Goal: Transaction & Acquisition: Book appointment/travel/reservation

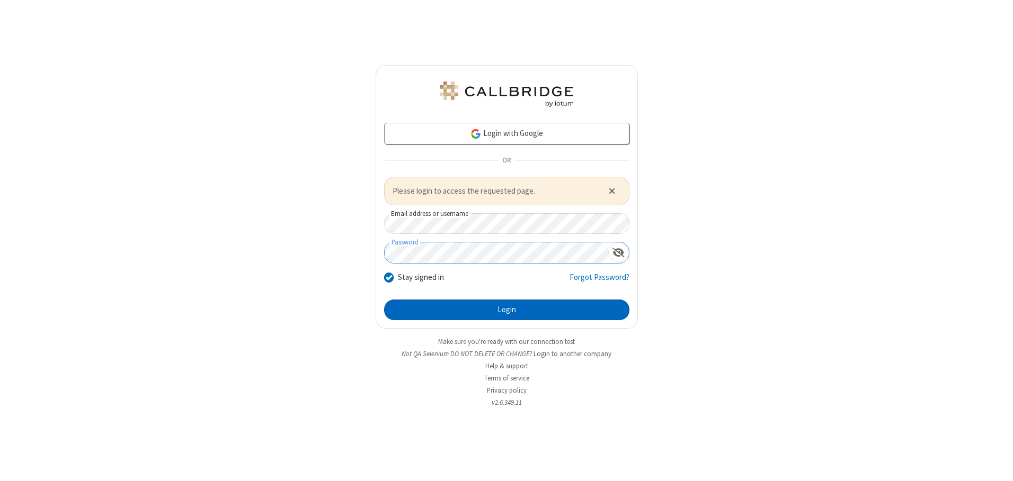
click at [506, 310] on button "Login" at bounding box center [506, 310] width 245 height 21
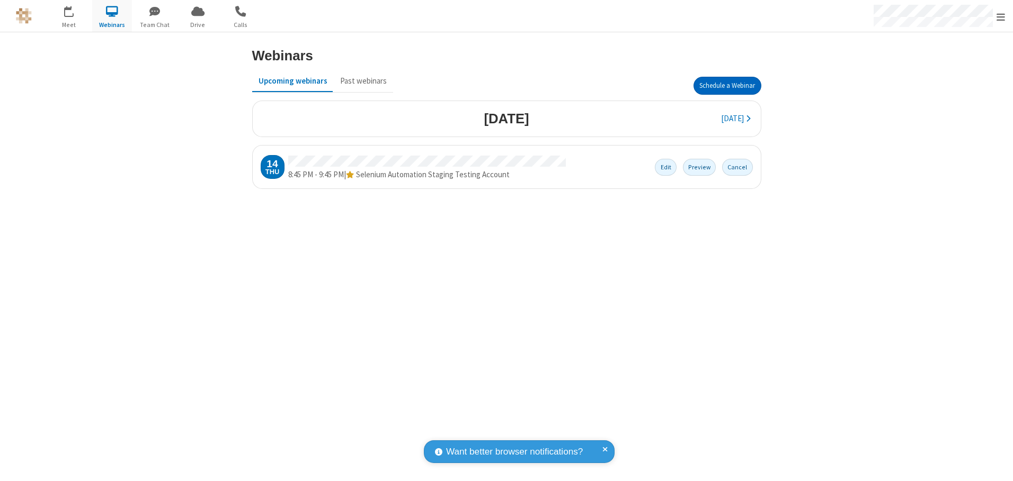
click at [727, 86] on button "Schedule a Webinar" at bounding box center [727, 86] width 68 height 18
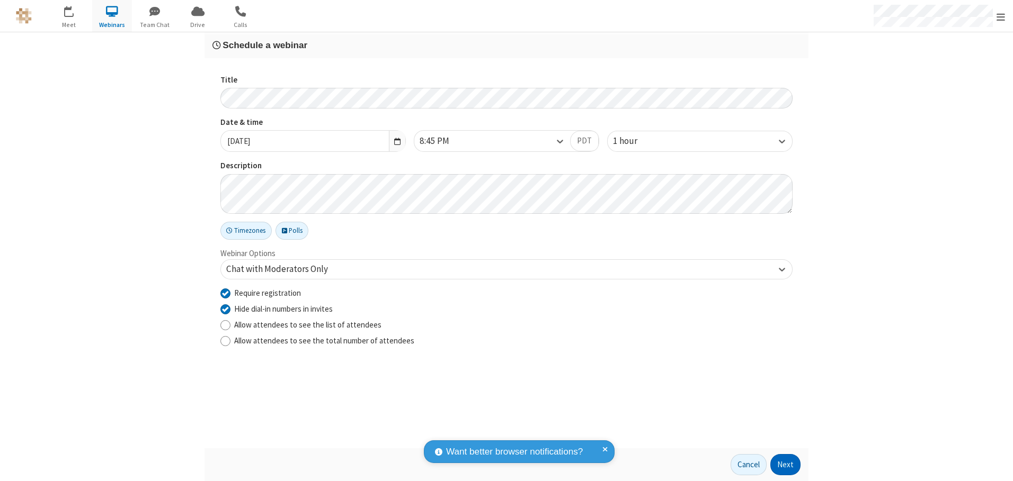
click at [786, 465] on button "Next" at bounding box center [785, 464] width 30 height 21
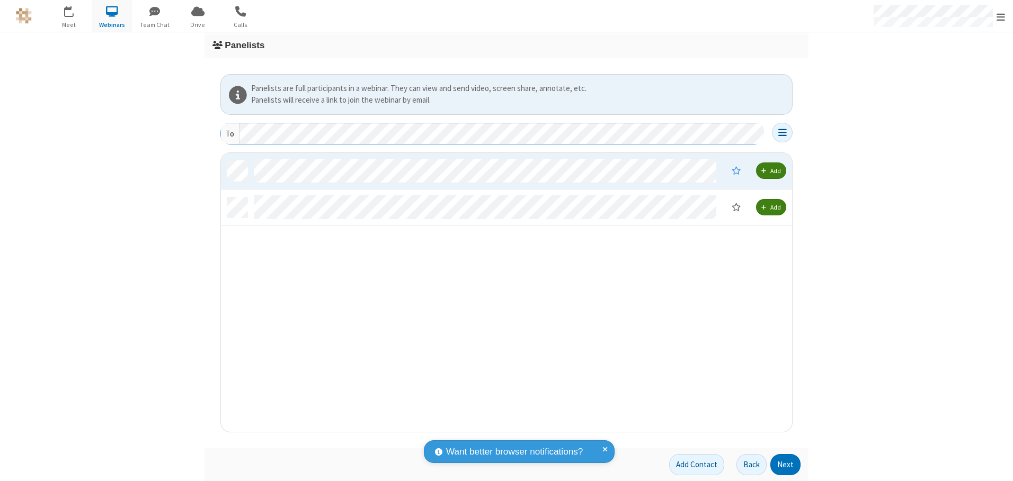
scroll to position [271, 563]
click at [786, 465] on button "Next" at bounding box center [785, 464] width 30 height 21
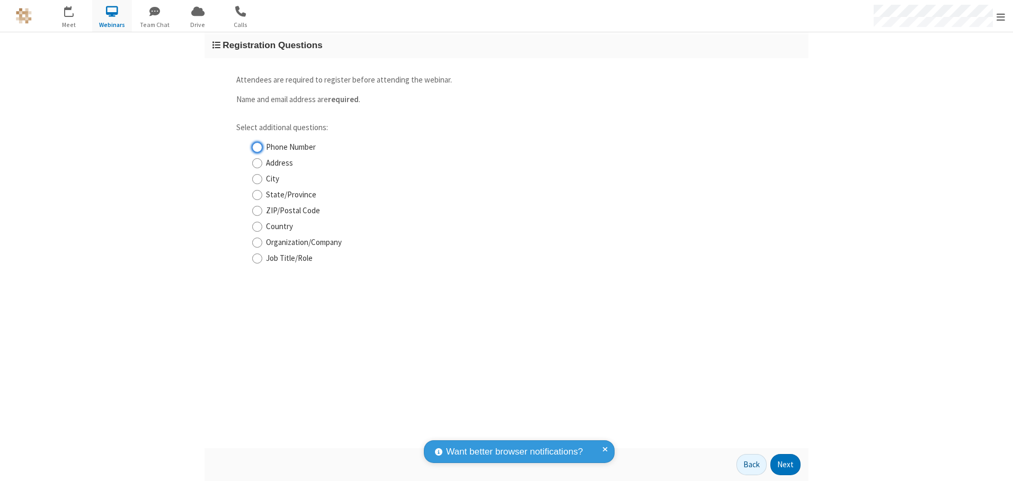
click at [257, 147] on input "Phone Number" at bounding box center [257, 147] width 10 height 11
checkbox input "true"
click at [786, 465] on button "Next" at bounding box center [785, 464] width 30 height 21
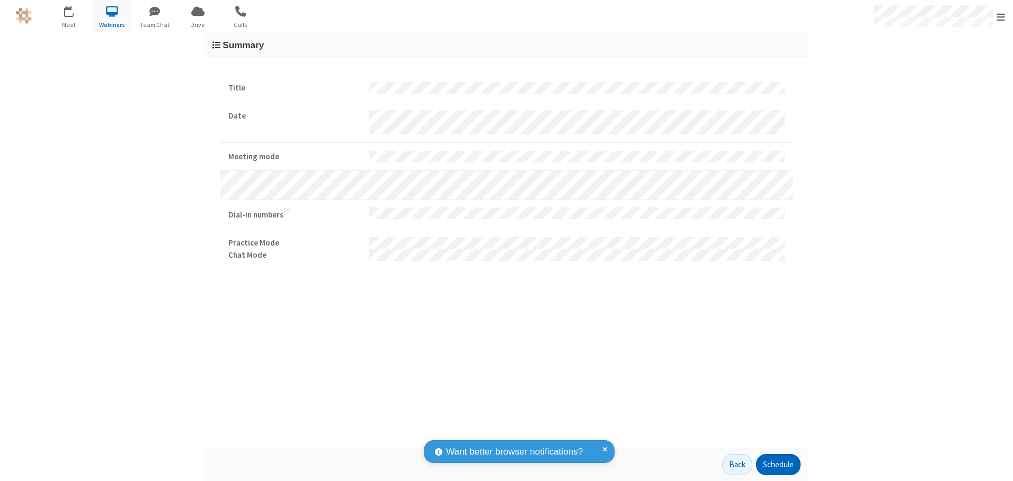
click at [778, 465] on button "Schedule" at bounding box center [778, 464] width 44 height 21
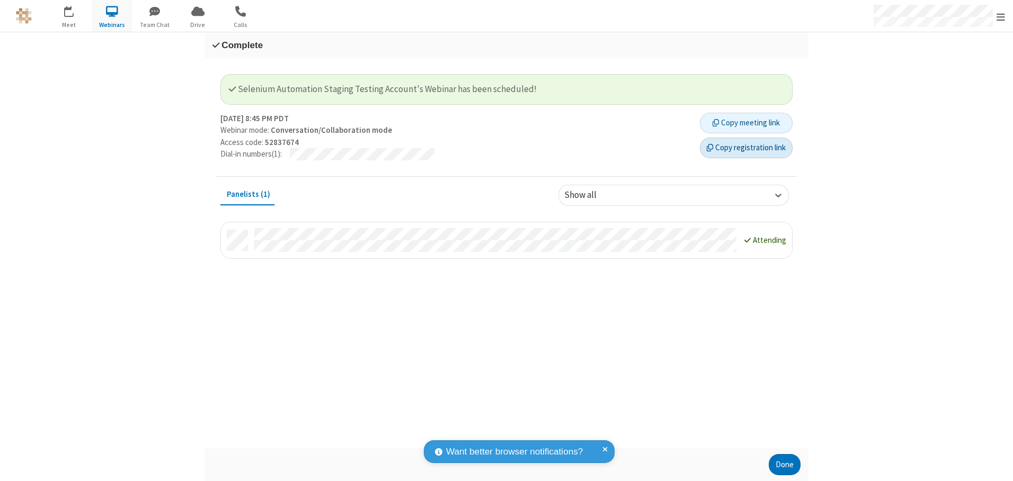
click at [746, 148] on button "Copy registration link" at bounding box center [746, 148] width 93 height 21
click at [784, 465] on button "Done" at bounding box center [785, 464] width 32 height 21
